Goal: Task Accomplishment & Management: Manage account settings

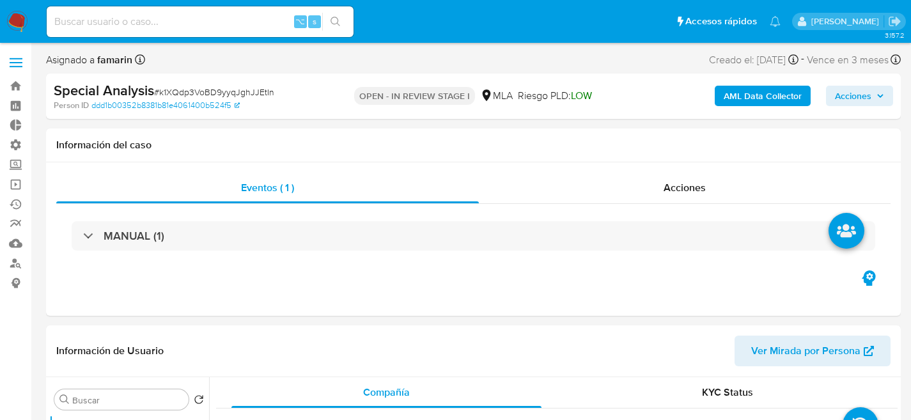
select select "10"
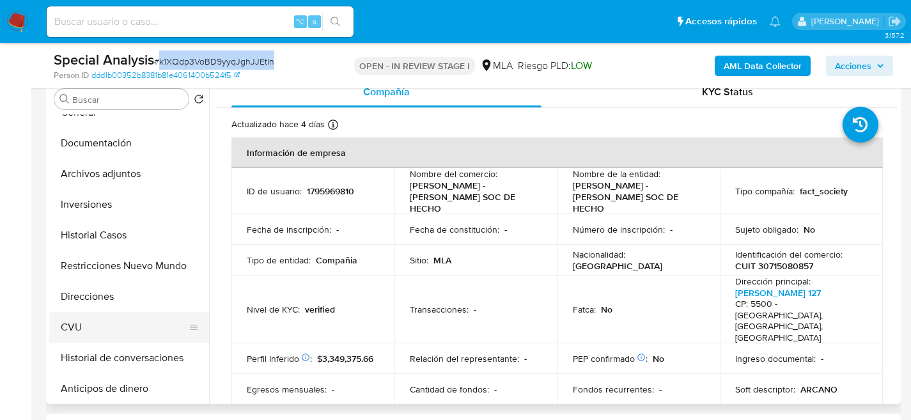
scroll to position [112, 0]
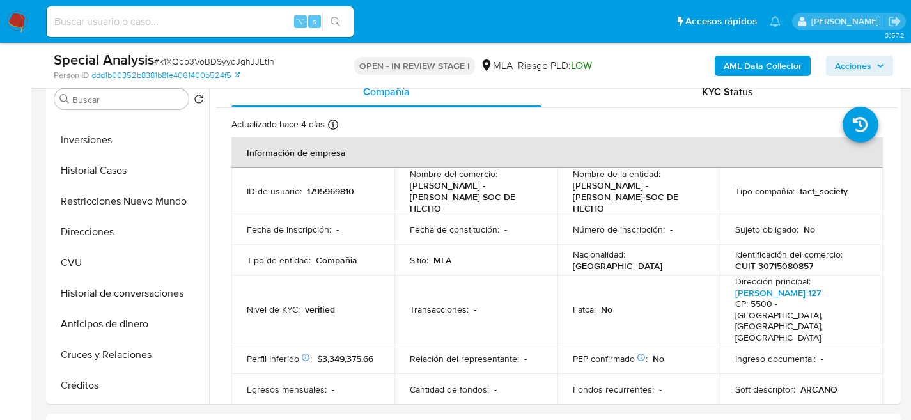
click at [236, 22] on input at bounding box center [200, 21] width 307 height 17
paste input "8ghzkSqR6drtU0I6BAhDS4qd"
type input "8ghzkSqR6drtU0I6BAhDS4qd"
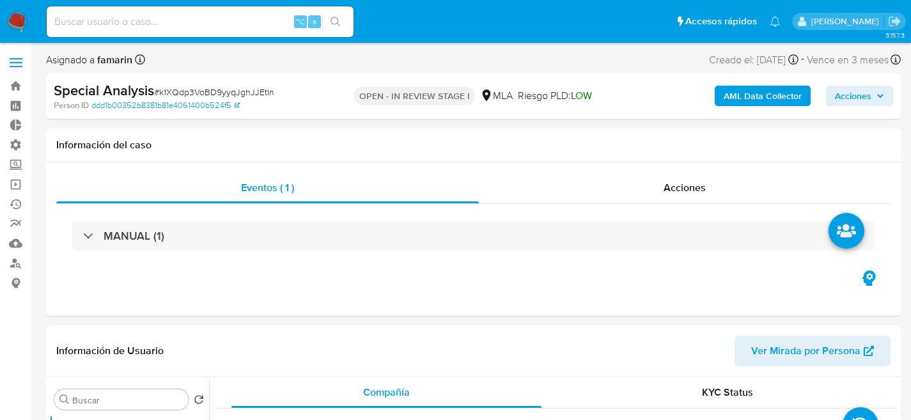
select select "10"
click at [251, 24] on input at bounding box center [200, 21] width 307 height 17
paste input "8ghzkSqR6drtU0I6BAhDS4qd"
type input "8ghzkSqR6drtU0I6BAhDS4qd"
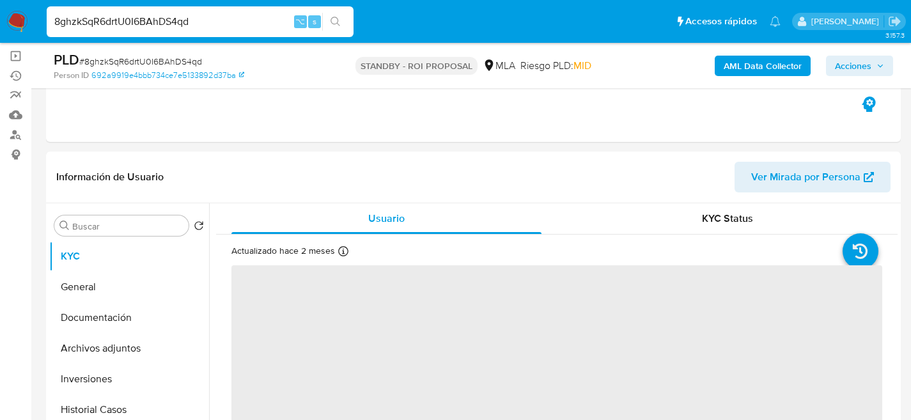
scroll to position [183, 0]
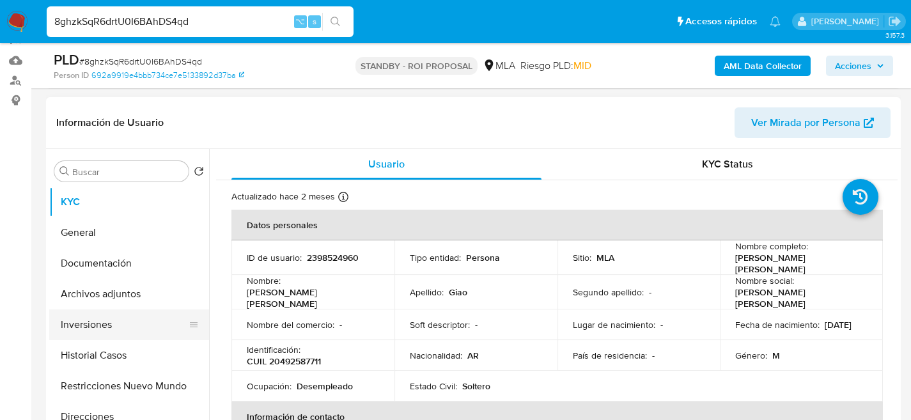
click at [96, 311] on button "Inversiones" at bounding box center [124, 324] width 150 height 31
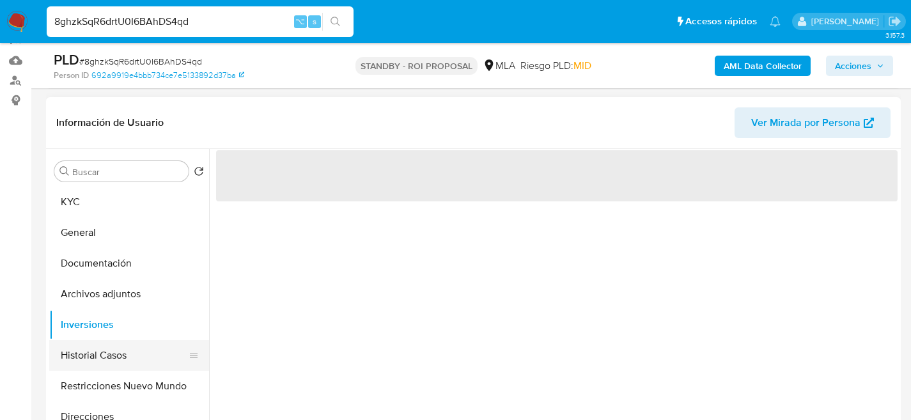
drag, startPoint x: 104, startPoint y: 328, endPoint x: 110, endPoint y: 342, distance: 15.2
click at [105, 332] on button "Inversiones" at bounding box center [129, 324] width 160 height 31
select select "10"
click at [112, 346] on button "Historial Casos" at bounding box center [124, 355] width 150 height 31
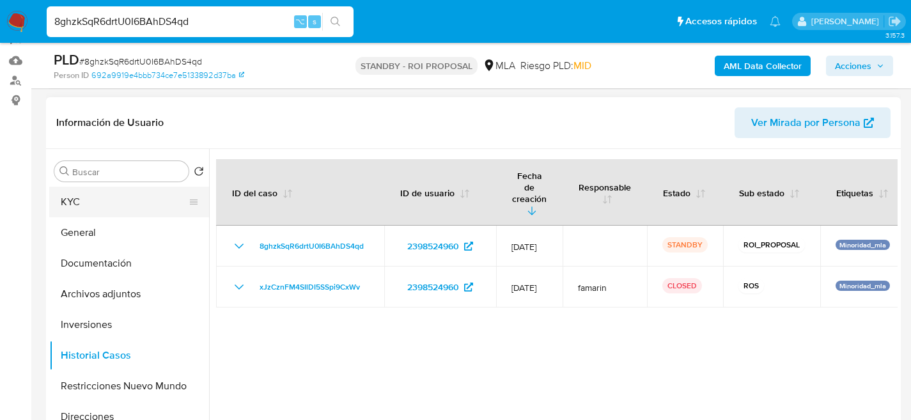
click at [91, 200] on button "KYC" at bounding box center [124, 202] width 150 height 31
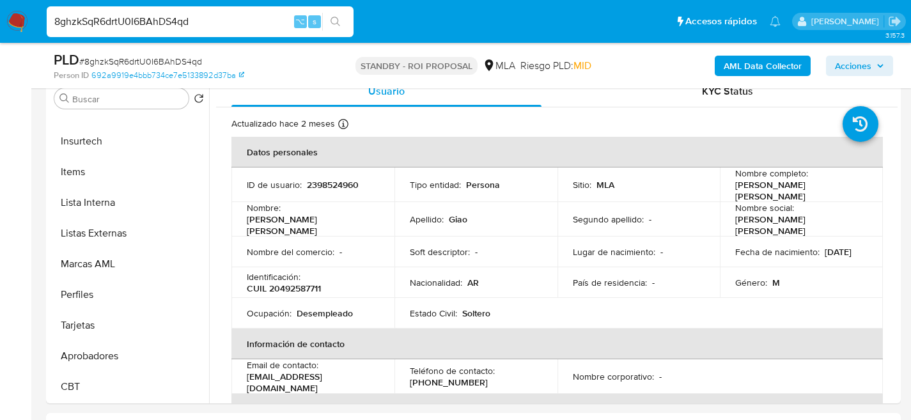
scroll to position [261, 0]
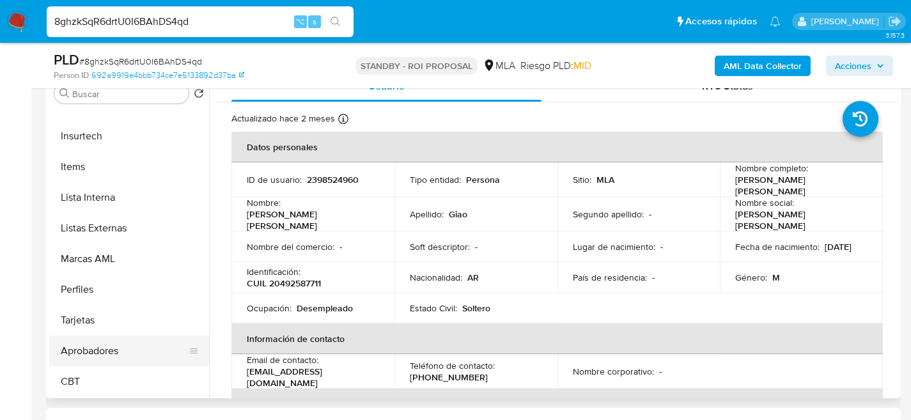
click at [98, 357] on button "Aprobadores" at bounding box center [124, 350] width 150 height 31
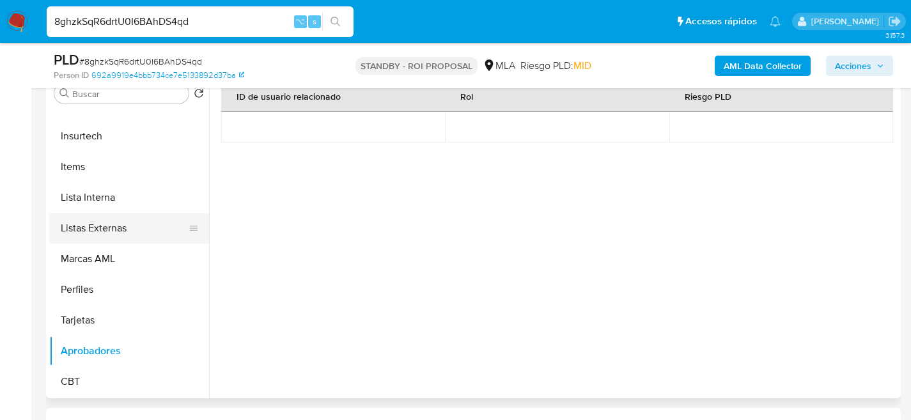
scroll to position [0, 0]
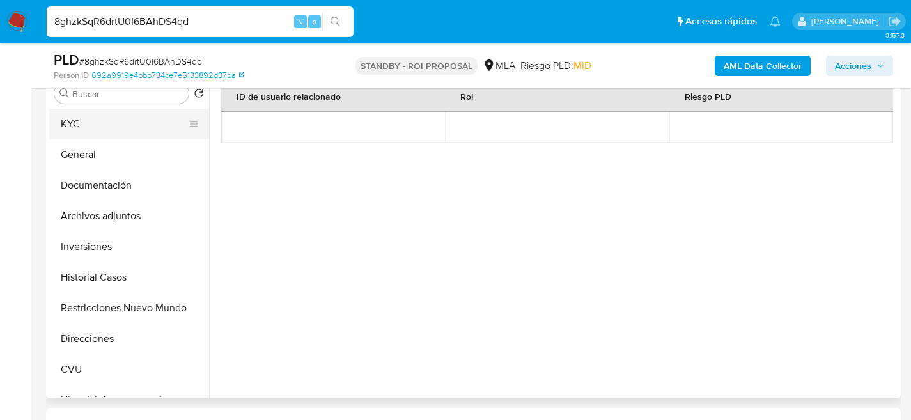
click at [90, 120] on button "KYC" at bounding box center [124, 124] width 150 height 31
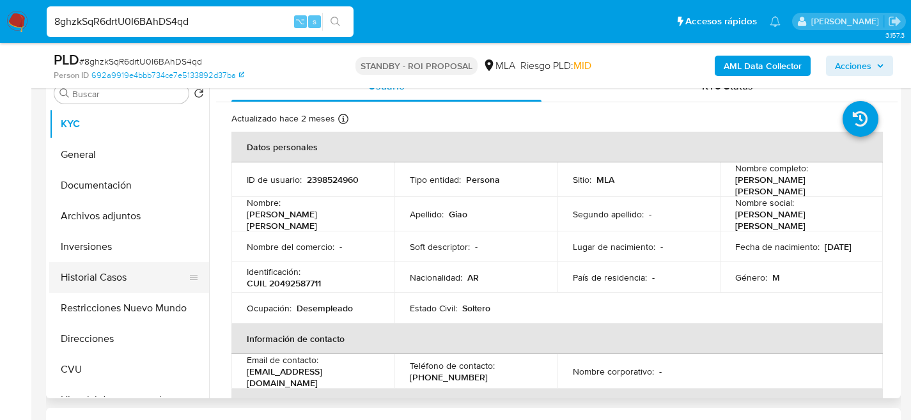
click at [68, 275] on button "Historial Casos" at bounding box center [124, 277] width 150 height 31
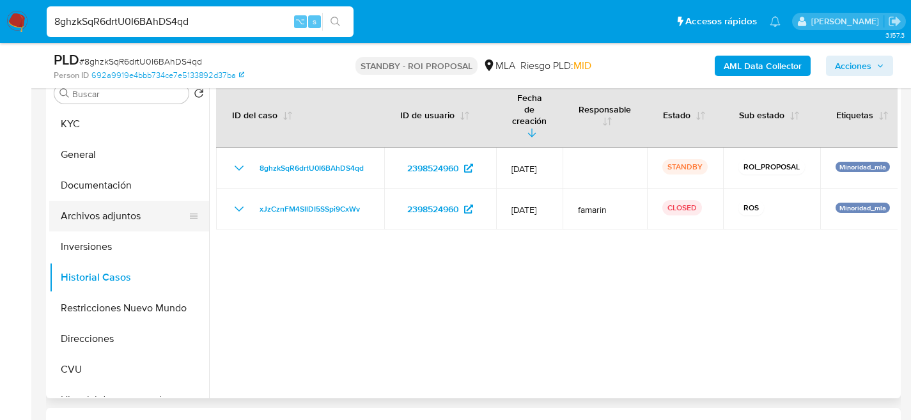
click at [111, 222] on button "Archivos adjuntos" at bounding box center [124, 216] width 150 height 31
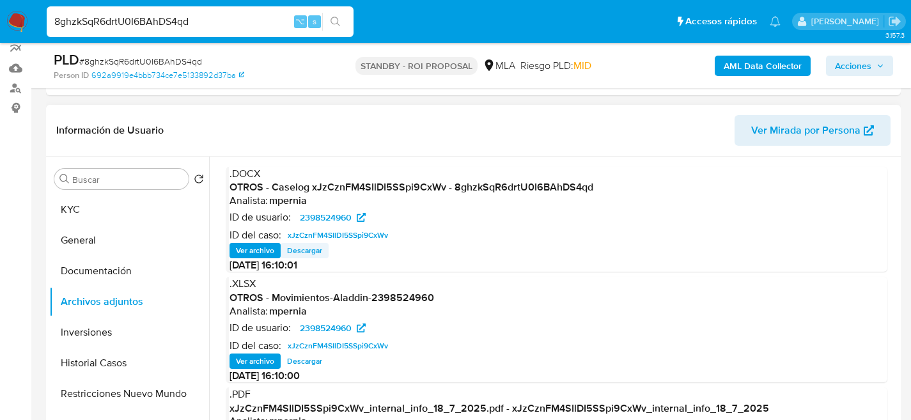
scroll to position [156, 0]
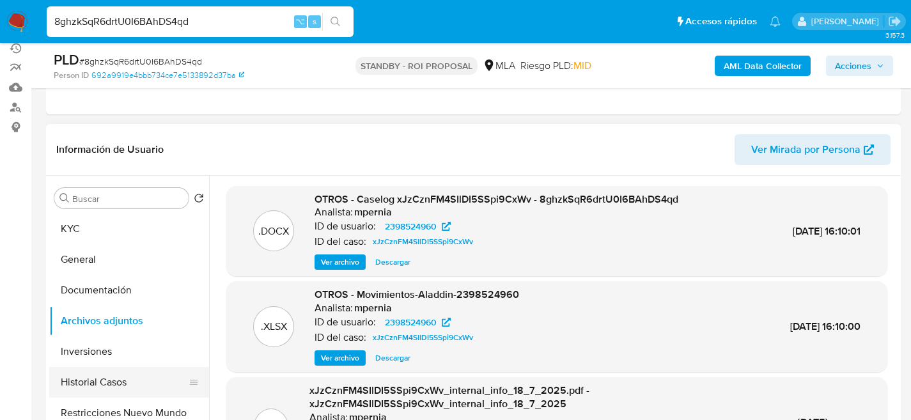
click at [95, 376] on button "Historial Casos" at bounding box center [124, 382] width 150 height 31
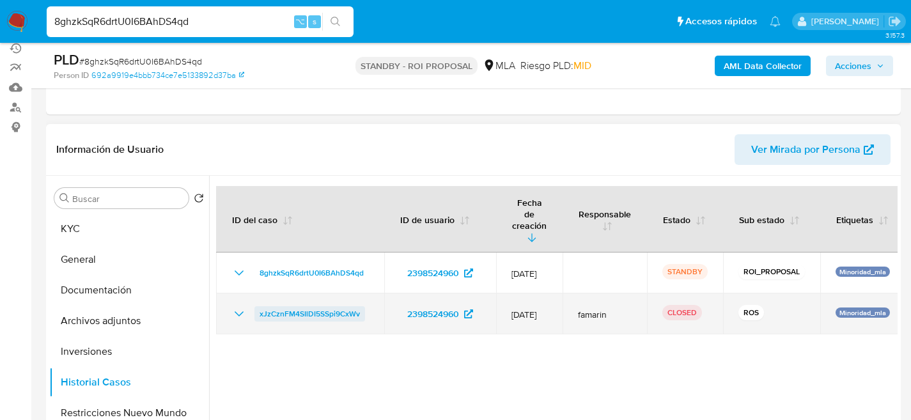
click at [329, 306] on span "xJzCznFM4SIlDI5SSpi9CxWv" at bounding box center [309, 313] width 100 height 15
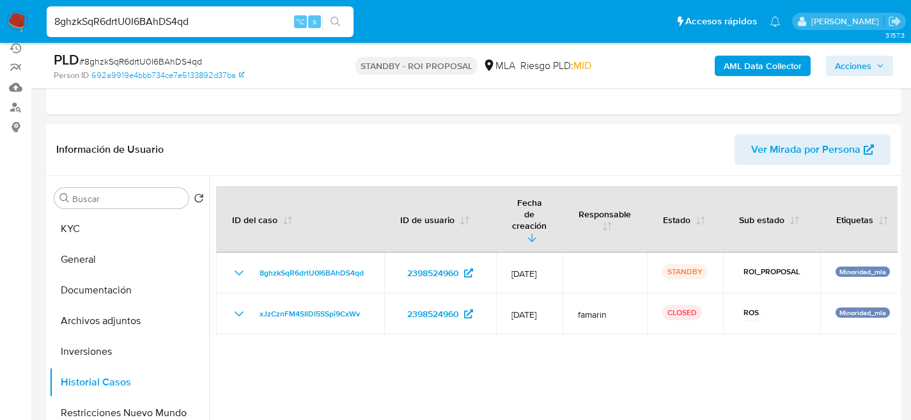
click at [162, 39] on div "8ghzkSqR6drtU0I6BAhDS4qd ⌥ s" at bounding box center [200, 22] width 307 height 36
click at [167, 33] on div "8ghzkSqR6drtU0I6BAhDS4qd ⌥ s" at bounding box center [200, 21] width 307 height 31
click at [172, 26] on input "8ghzkSqR6drtU0I6BAhDS4qd" at bounding box center [200, 21] width 307 height 17
paste input "vFVUYgqwTajrVmpbvEIdpZ4s"
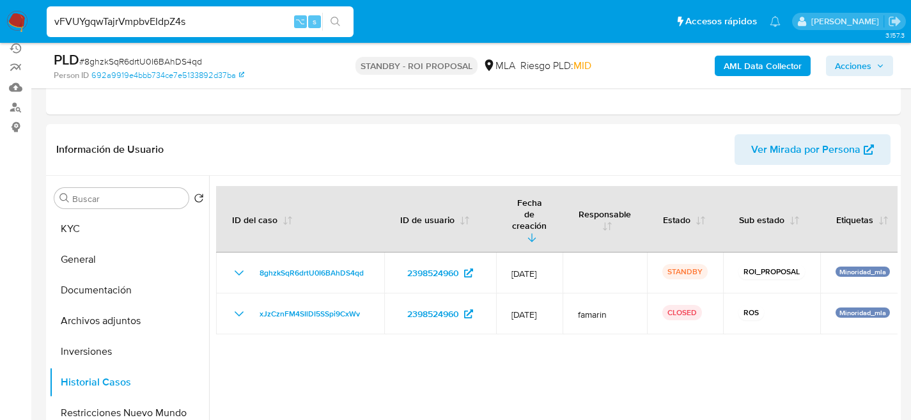
type input "vFVUYgqwTajrVmpbvEIdpZ4s"
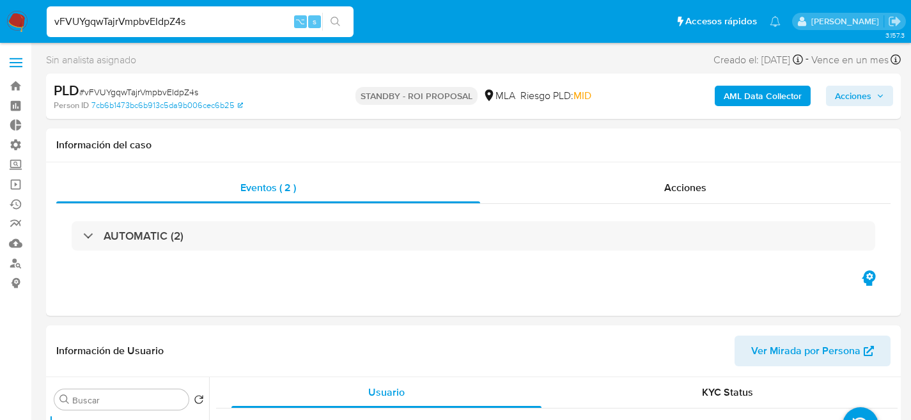
select select "10"
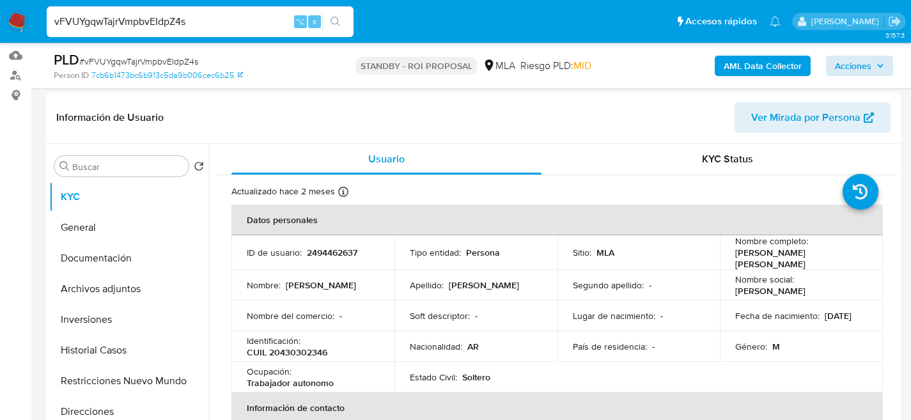
scroll to position [189, 0]
click at [87, 287] on button "Archivos adjuntos" at bounding box center [124, 288] width 150 height 31
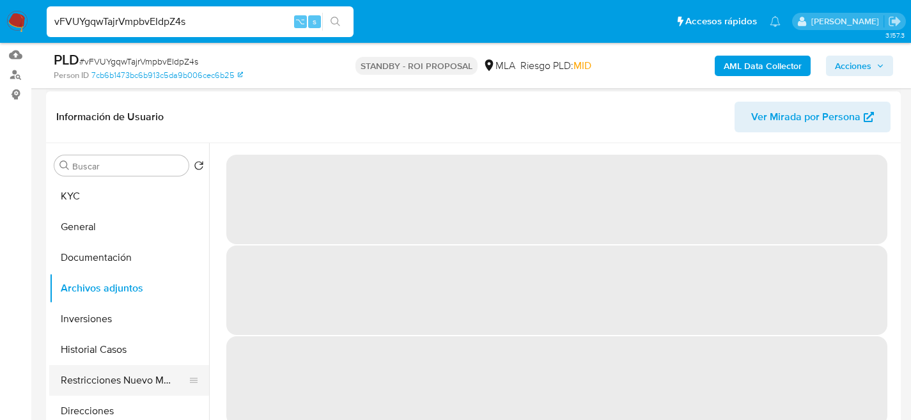
click at [96, 366] on button "Restricciones Nuevo Mundo" at bounding box center [124, 380] width 150 height 31
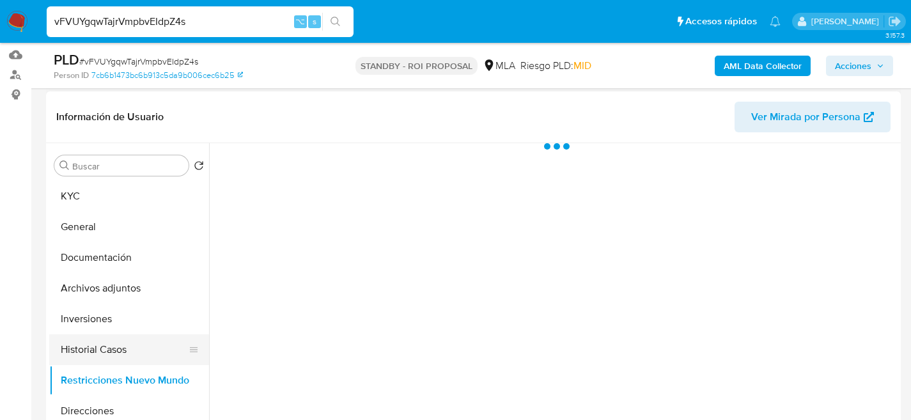
click at [103, 356] on button "Historial Casos" at bounding box center [124, 349] width 150 height 31
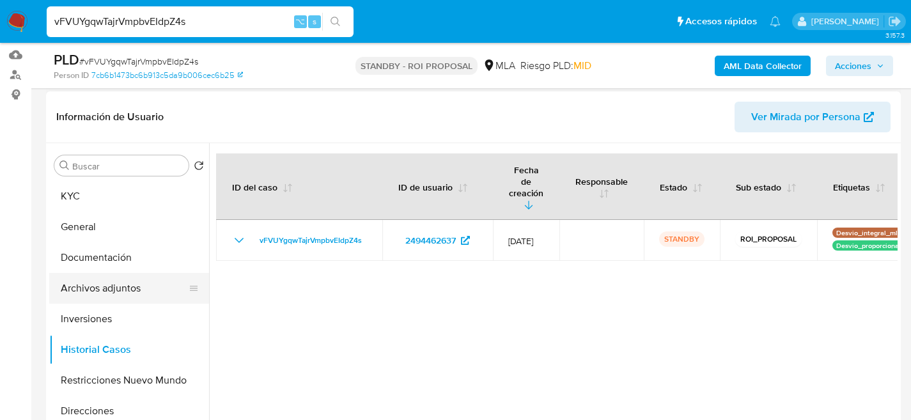
click at [123, 284] on button "Archivos adjuntos" at bounding box center [124, 288] width 150 height 31
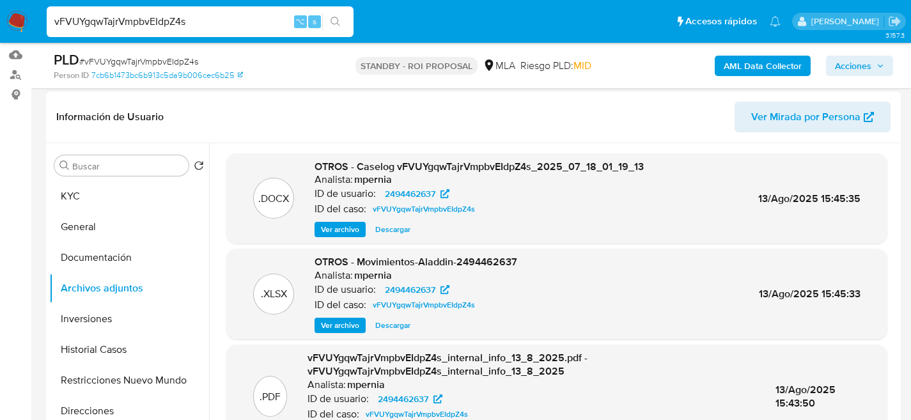
click at [385, 227] on span "Descargar" at bounding box center [392, 229] width 35 height 13
click at [203, 18] on input "vFVUYgqwTajrVmpbvEIdpZ4s" at bounding box center [200, 21] width 307 height 17
paste input "zfXfPv4l9a4AiJHpjGS29nD"
type input "zfXfPv4l9a4AiJHpjGS29nDs"
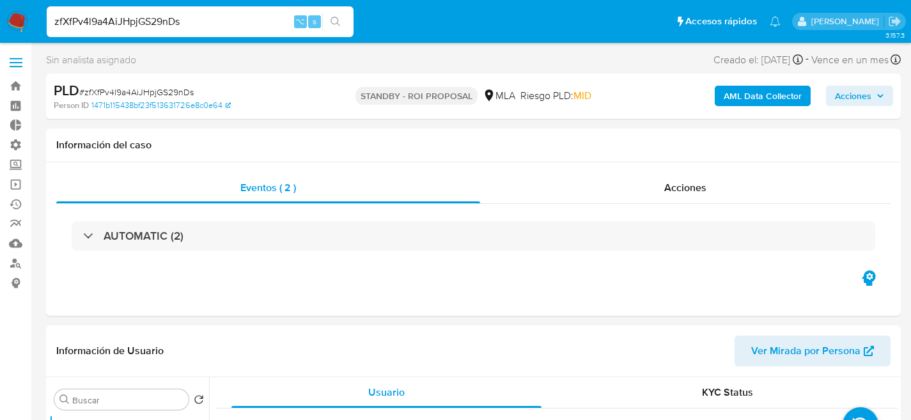
select select "10"
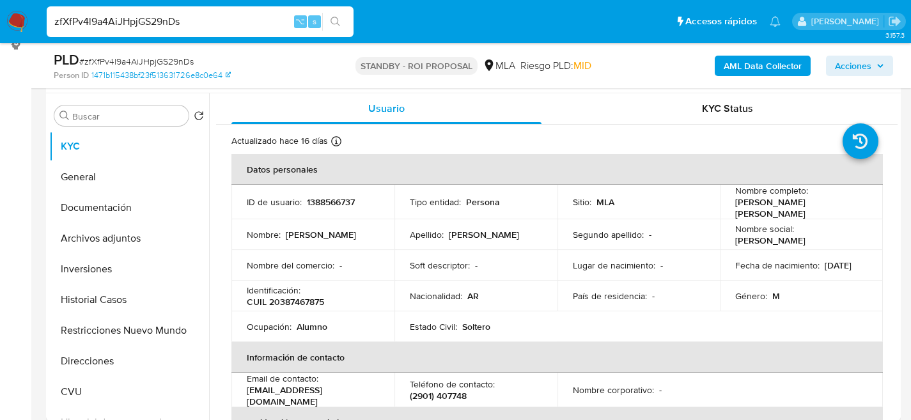
scroll to position [139, 0]
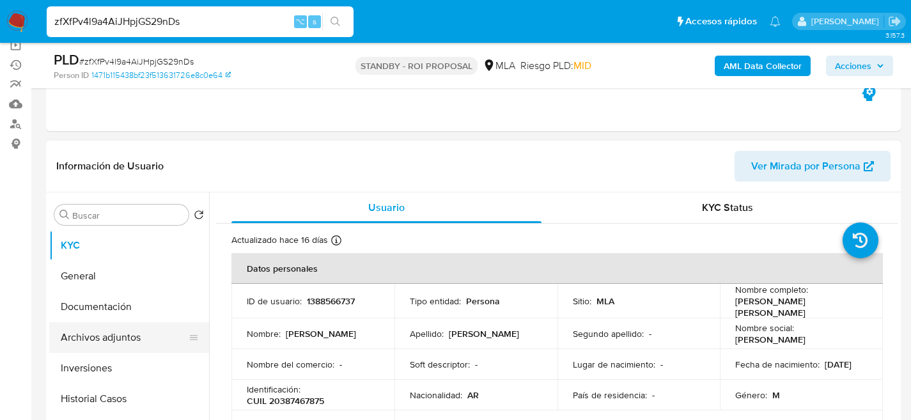
click at [105, 333] on button "Archivos adjuntos" at bounding box center [124, 337] width 150 height 31
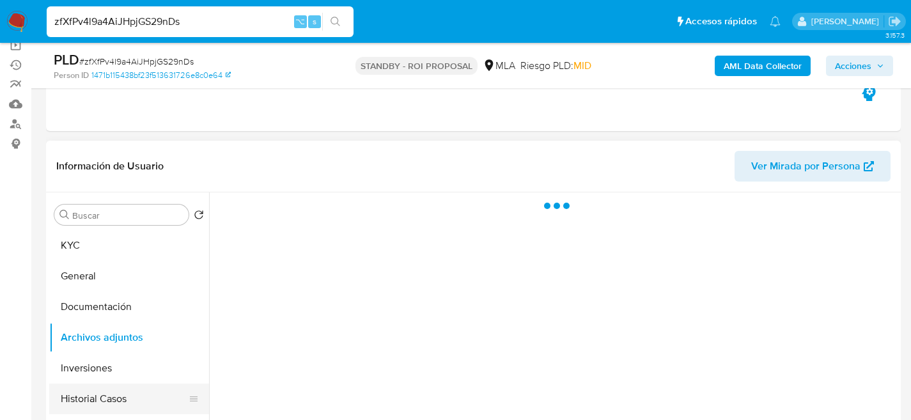
click at [114, 412] on button "Historial Casos" at bounding box center [124, 398] width 150 height 31
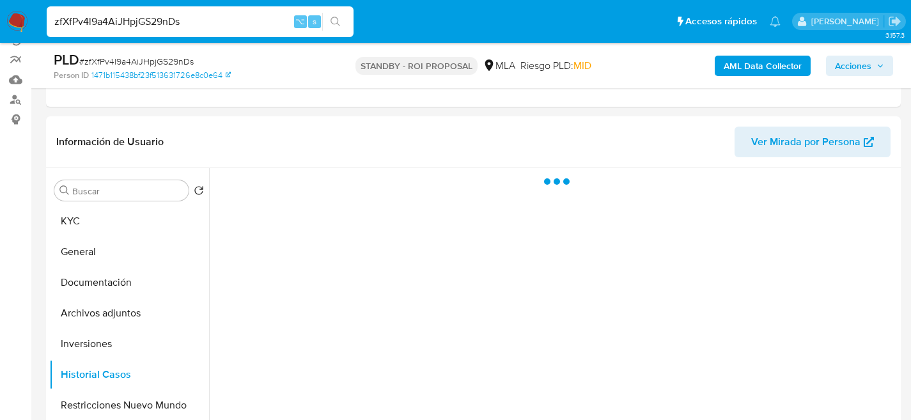
scroll to position [226, 0]
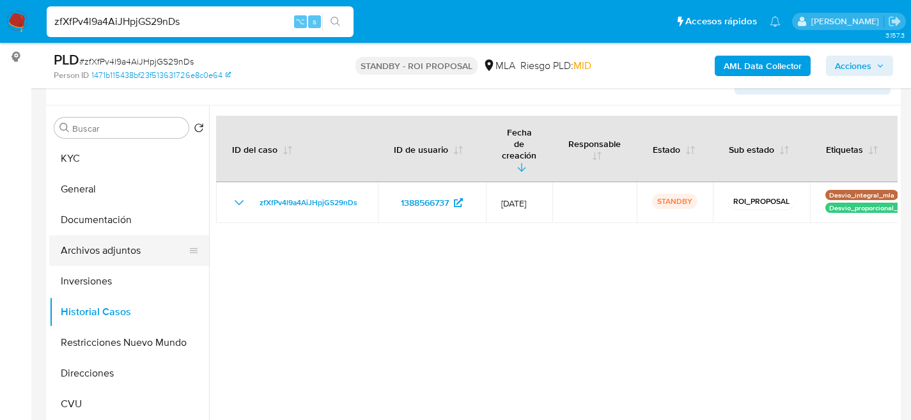
click at [90, 260] on button "Archivos adjuntos" at bounding box center [124, 250] width 150 height 31
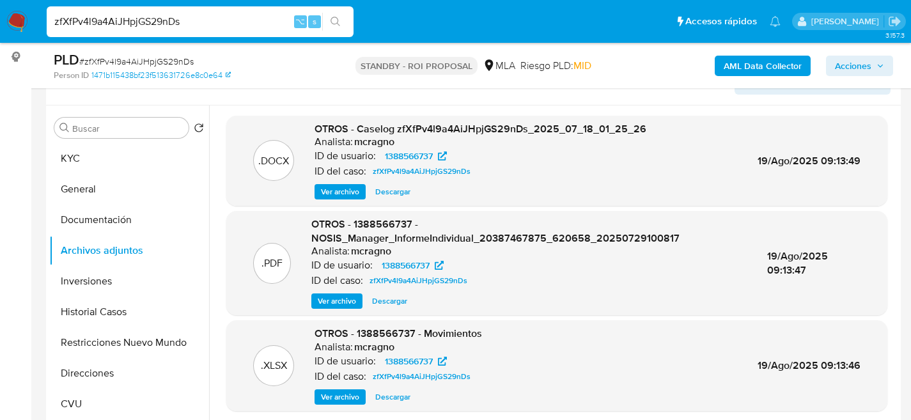
click at [390, 192] on span "Descargar" at bounding box center [392, 191] width 35 height 13
click at [122, 160] on button "KYC" at bounding box center [124, 158] width 150 height 31
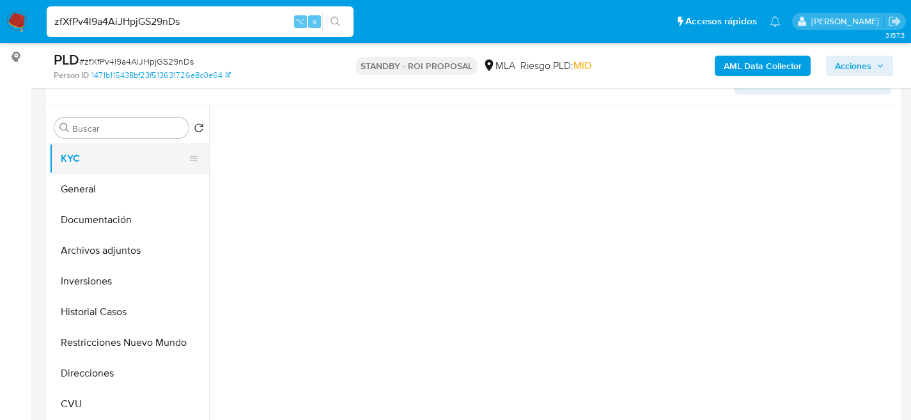
click at [104, 161] on button "KYC" at bounding box center [124, 158] width 150 height 31
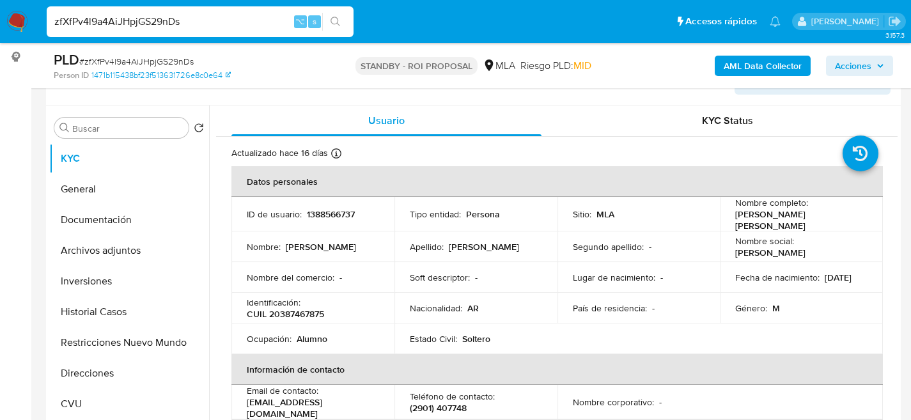
click at [180, 13] on input "zfXfPv4l9a4AiJHpjGS29nDs" at bounding box center [200, 21] width 307 height 17
paste input "PFLjWp61s9wUSraJuz4JNMKq"
type input "PFLjWp61s9wUSraJuz4JNMKq"
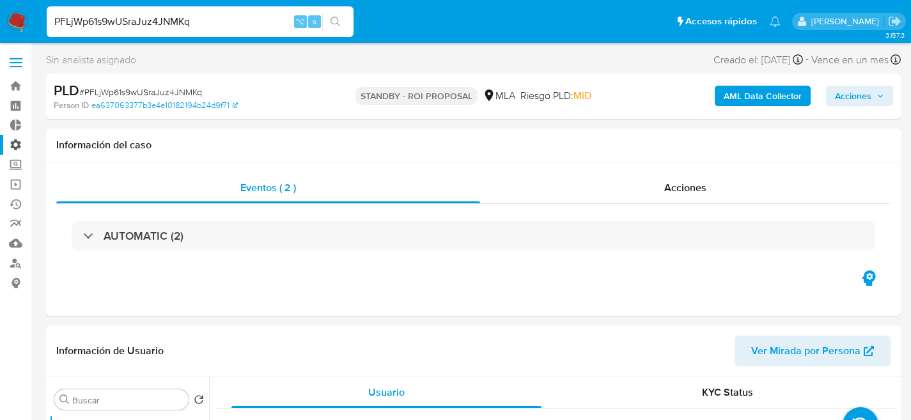
scroll to position [107, 0]
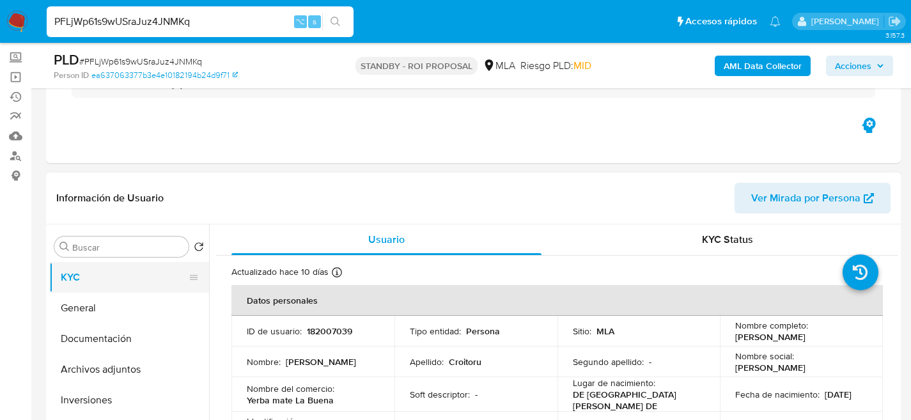
select select "10"
click at [121, 371] on button "Archivos adjuntos" at bounding box center [124, 369] width 150 height 31
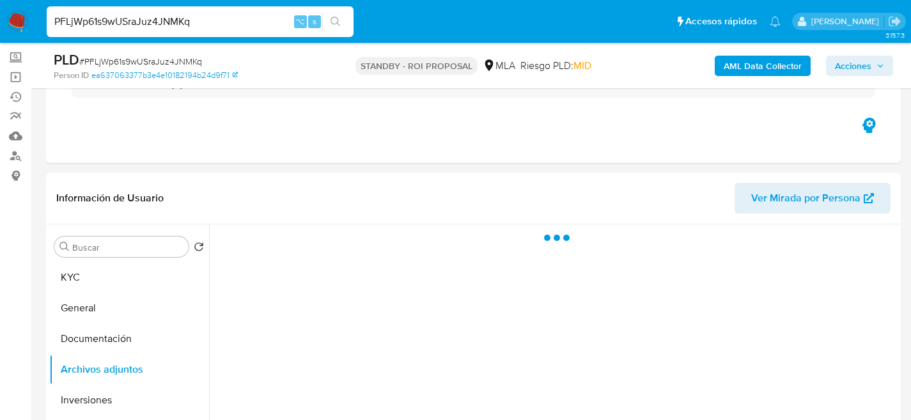
scroll to position [213, 0]
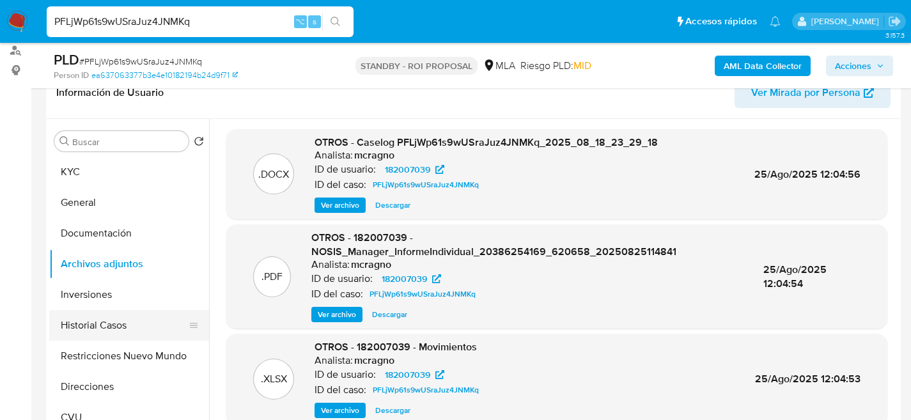
click at [132, 339] on button "Historial Casos" at bounding box center [124, 325] width 150 height 31
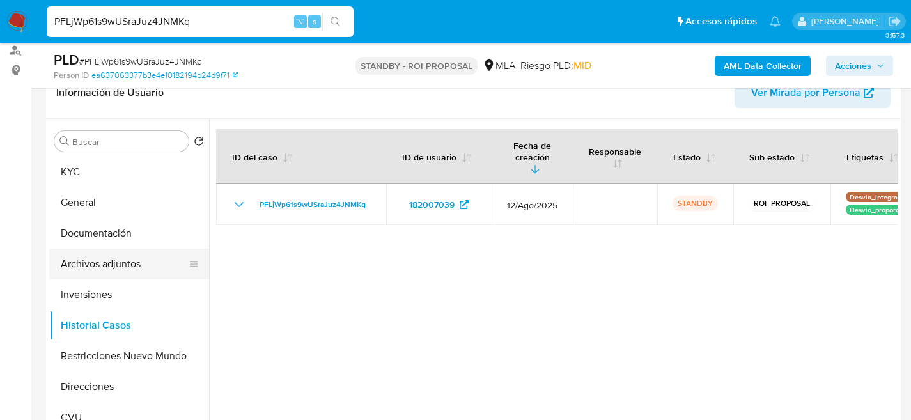
click at [134, 265] on button "Archivos adjuntos" at bounding box center [124, 264] width 150 height 31
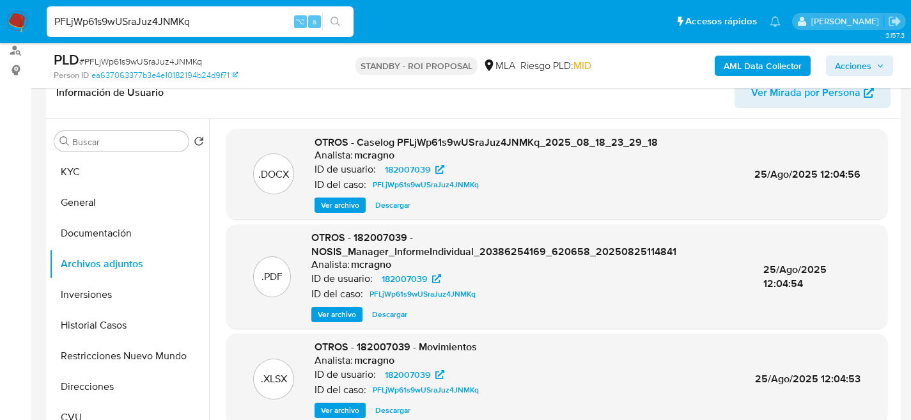
click at [387, 210] on span "Descargar" at bounding box center [392, 205] width 35 height 13
click at [63, 187] on button "General" at bounding box center [124, 202] width 150 height 31
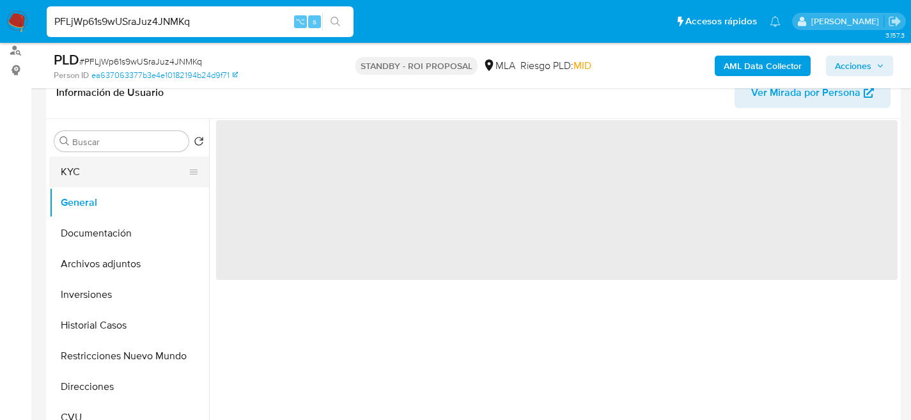
click at [75, 174] on button "KYC" at bounding box center [124, 172] width 150 height 31
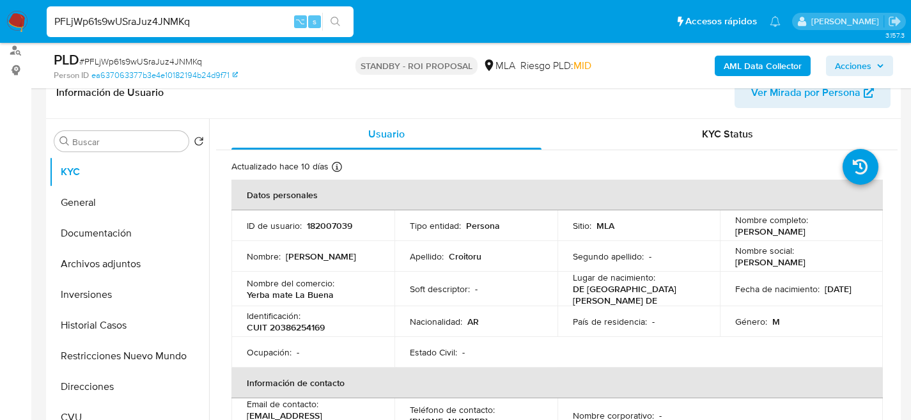
click at [155, 12] on div "PFLjWp61s9wUSraJuz4JNMKq ⌥ s" at bounding box center [200, 21] width 307 height 31
click at [162, 22] on input "PFLjWp61s9wUSraJuz4JNMKq" at bounding box center [200, 21] width 307 height 17
paste input "RSZWqNtdV5NegVkZQQZIsPAb"
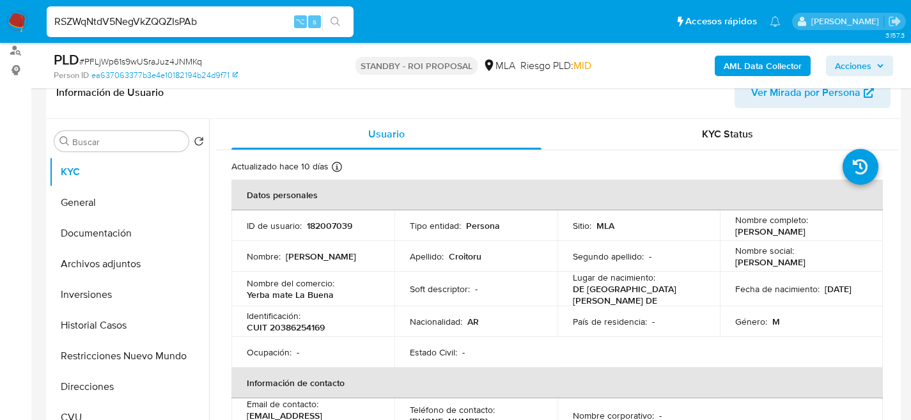
type input "RSZWqNtdV5NegVkZQQZIsPAb"
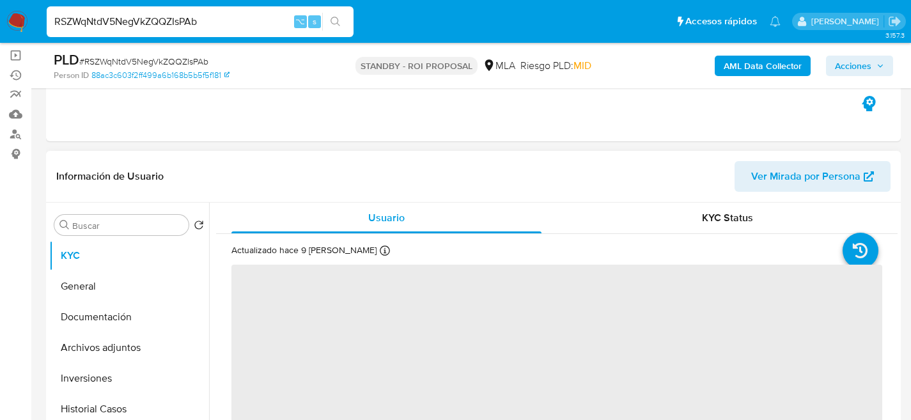
scroll to position [266, 0]
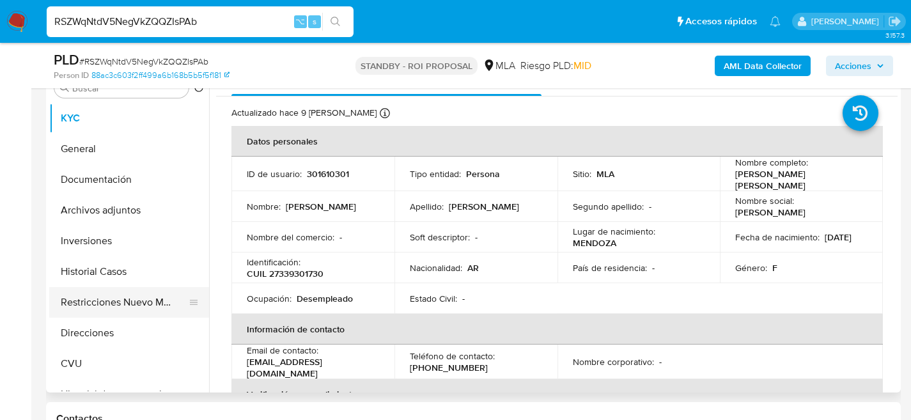
select select "10"
click at [100, 279] on button "Historial Casos" at bounding box center [124, 271] width 150 height 31
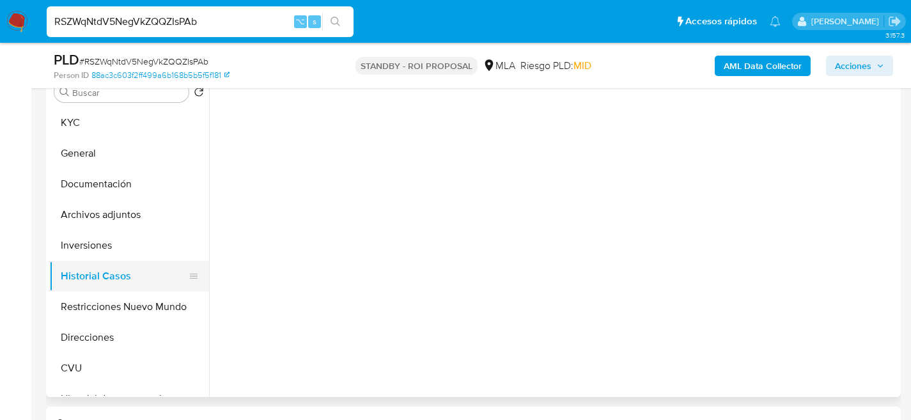
scroll to position [261, 0]
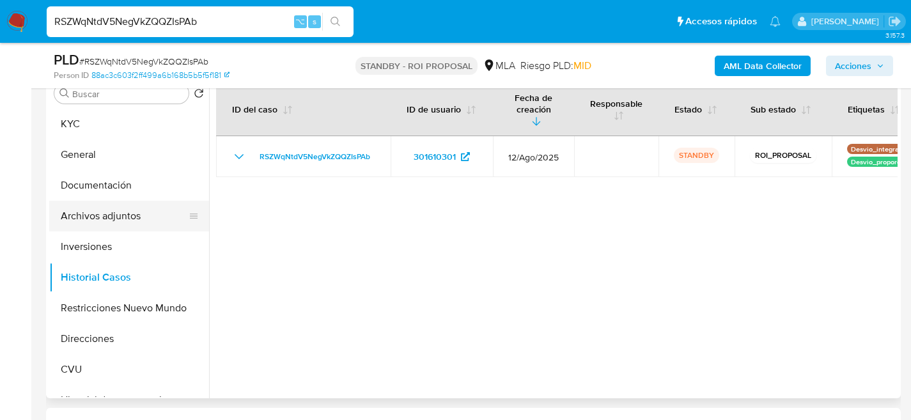
click at [119, 212] on button "Archivos adjuntos" at bounding box center [124, 216] width 150 height 31
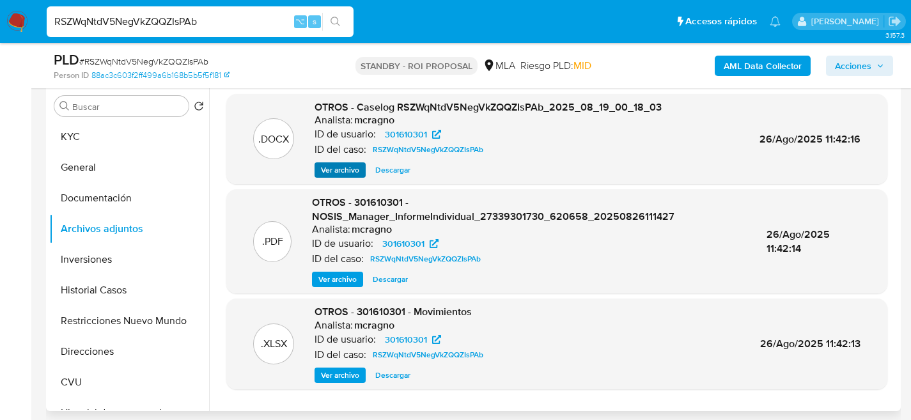
scroll to position [236, 0]
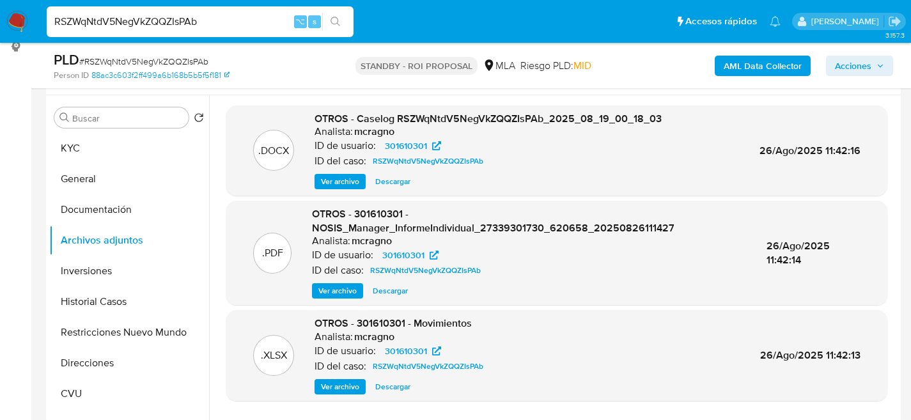
click at [380, 182] on span "Descargar" at bounding box center [392, 181] width 35 height 13
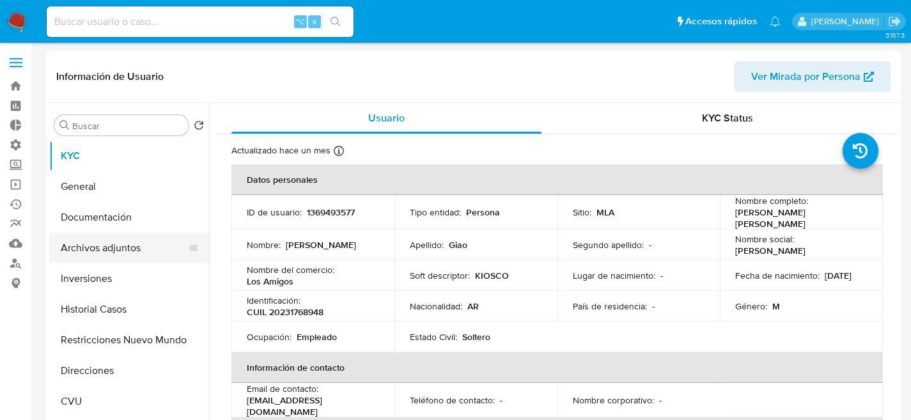
click at [116, 256] on button "Archivos adjuntos" at bounding box center [124, 248] width 150 height 31
select select "10"
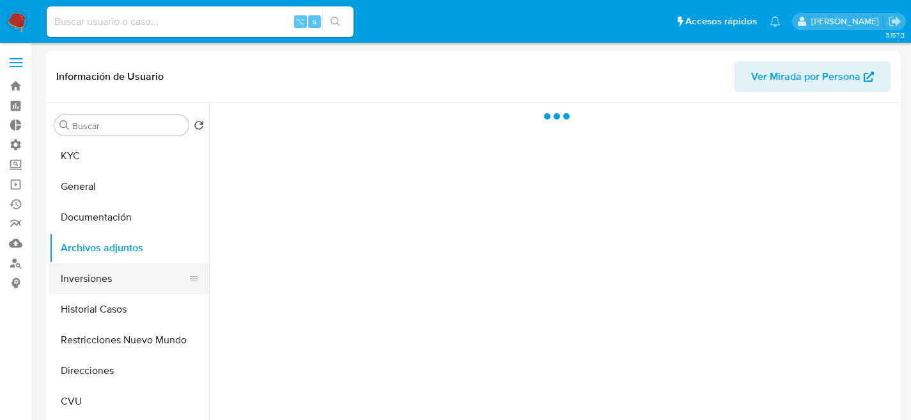
click at [113, 286] on button "Inversiones" at bounding box center [124, 278] width 150 height 31
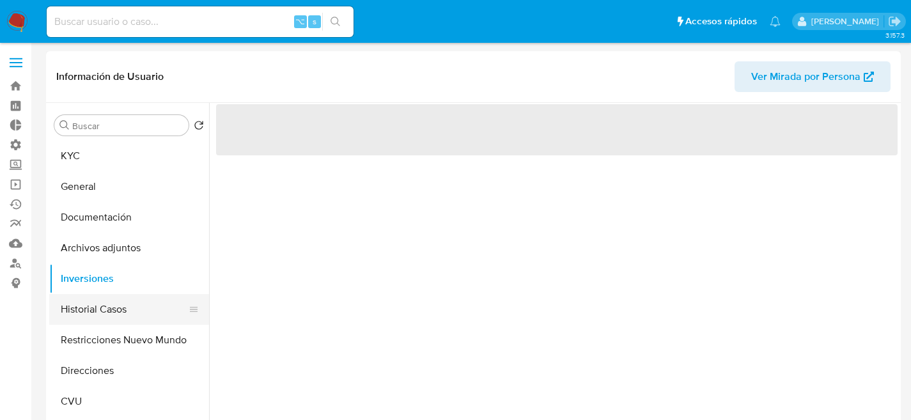
click at [114, 312] on button "Historial Casos" at bounding box center [124, 309] width 150 height 31
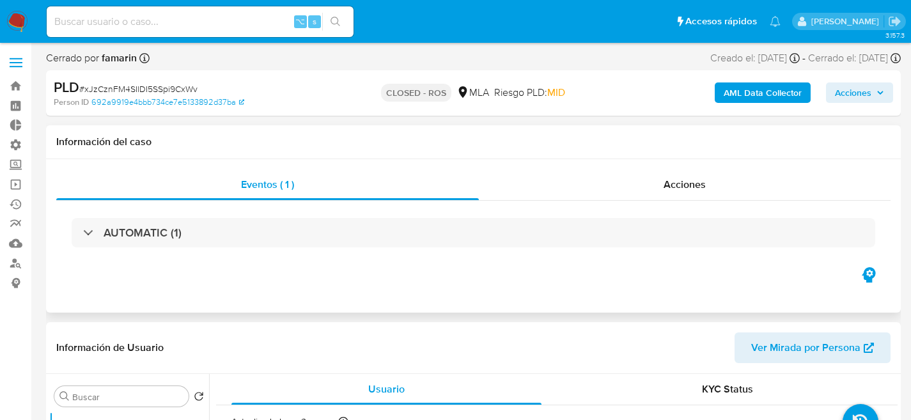
select select "10"
click at [295, 276] on div "Eventos ( 1 ) Acciones AUTOMATIC (1)" at bounding box center [473, 235] width 854 height 153
click at [684, 177] on span "Acciones" at bounding box center [684, 184] width 42 height 15
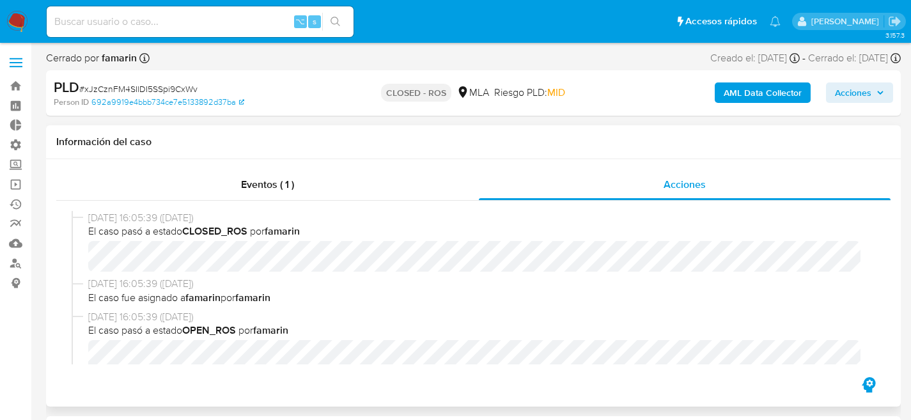
click at [62, 247] on div "12/08/2025 16:05:39 (hace 23 días) El caso pasó a estado CLOSED_ROS por famarin…" at bounding box center [473, 288] width 834 height 174
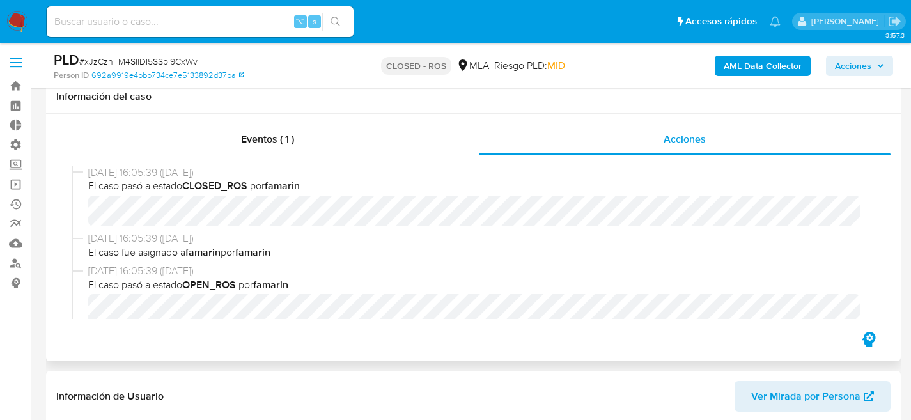
scroll to position [248, 0]
